Goal: Navigation & Orientation: Go to known website

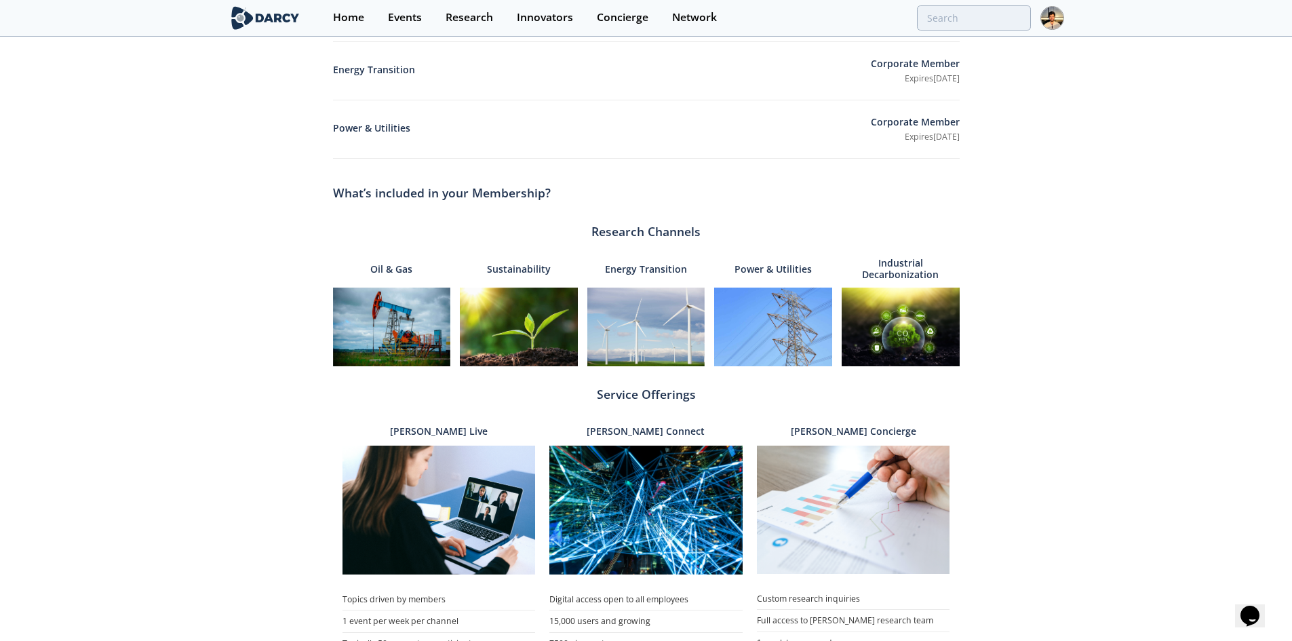
click at [1054, 15] on img at bounding box center [1053, 18] width 24 height 24
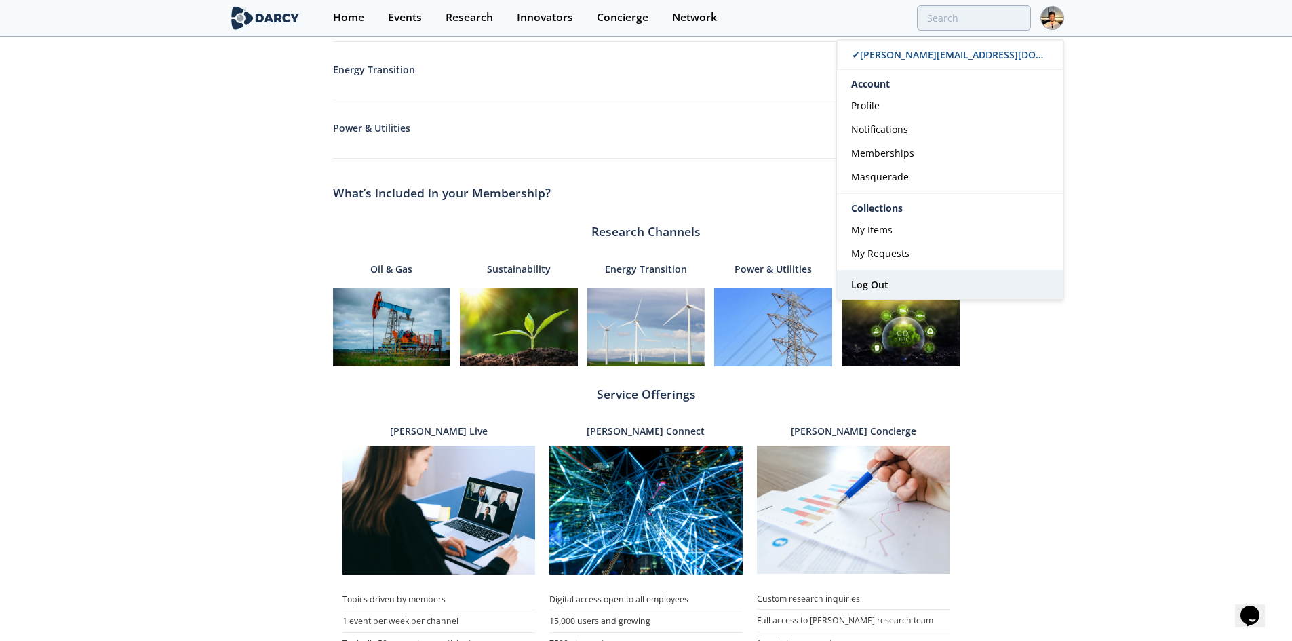
click at [889, 288] on link "Log Out" at bounding box center [950, 285] width 227 height 28
